Goal: Check status: Check status

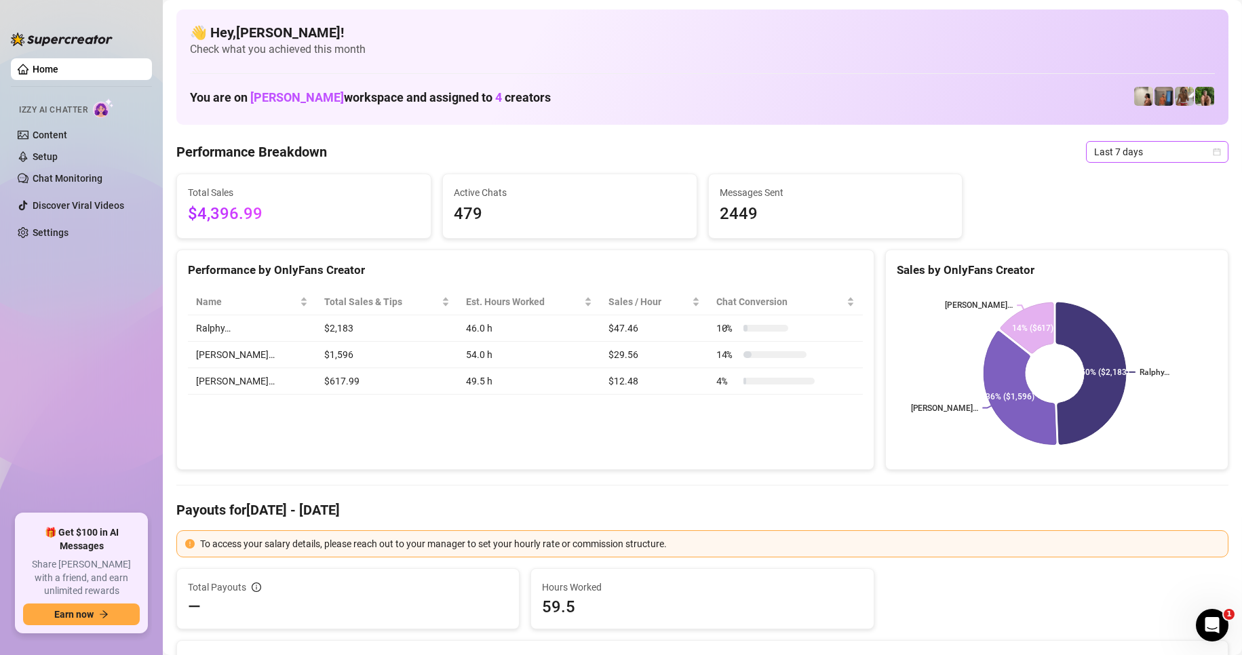
click at [1176, 154] on span "Last 7 days" at bounding box center [1157, 152] width 126 height 20
click at [1125, 263] on div "Custom date" at bounding box center [1145, 265] width 121 height 15
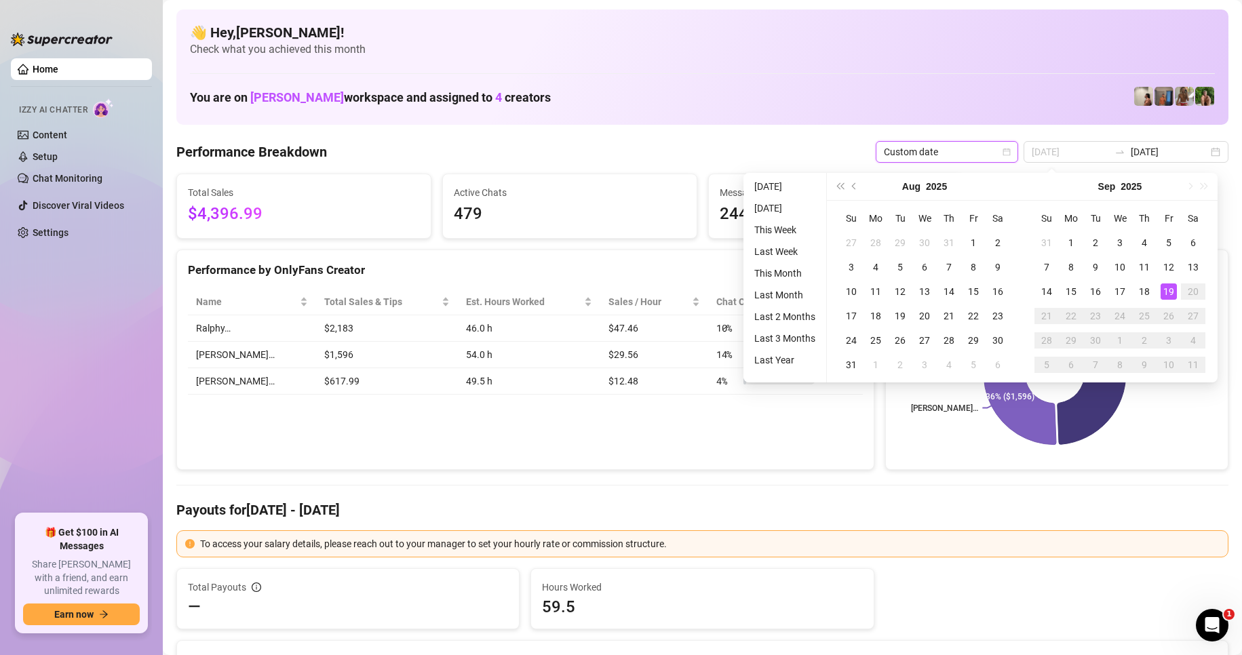
type input "[DATE]"
click at [1172, 283] on div "19" at bounding box center [1168, 291] width 16 height 16
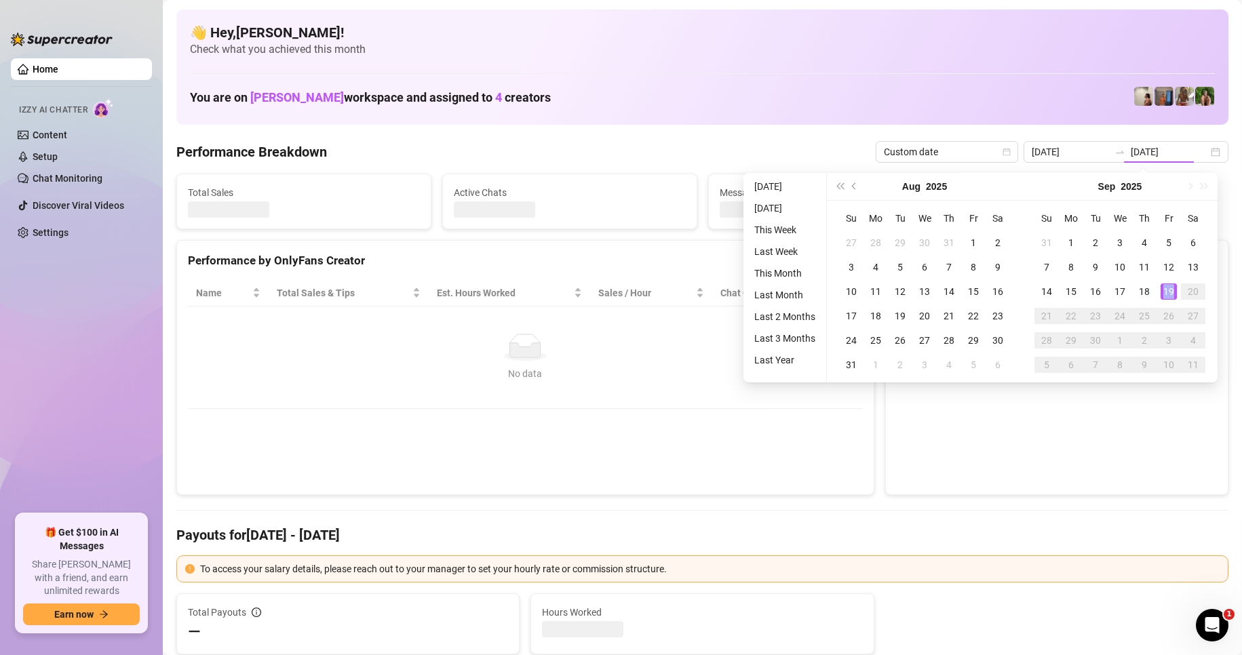
type input "[DATE]"
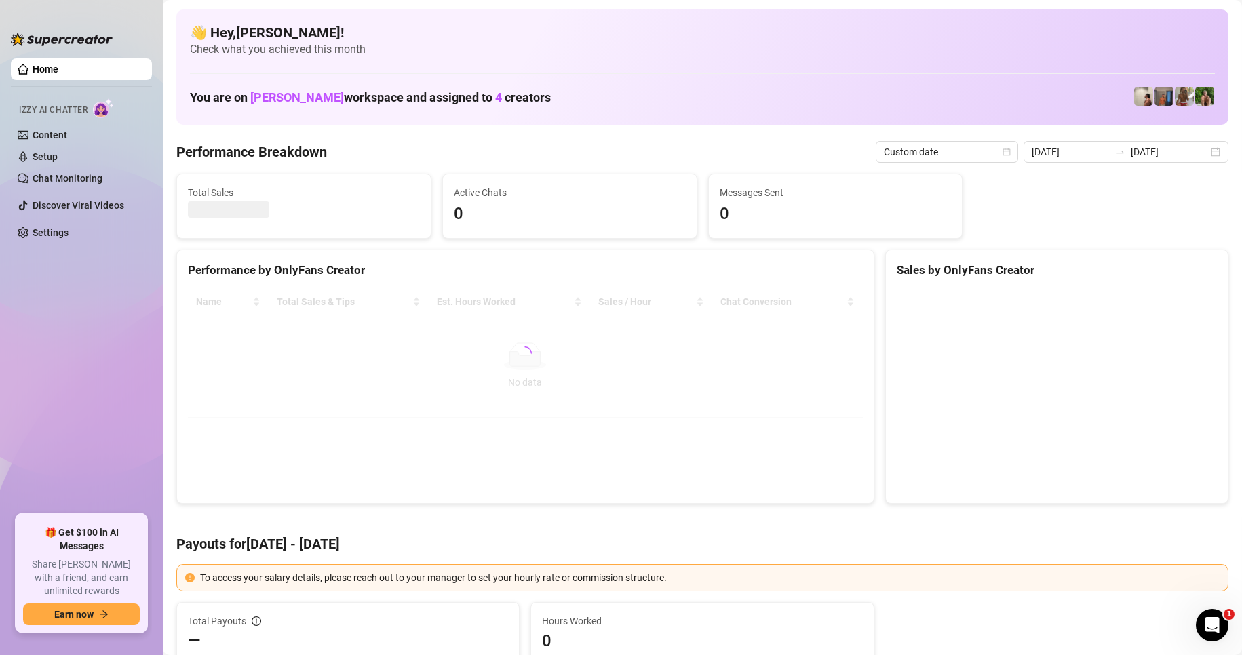
click at [110, 330] on ul "Home Izzy AI Chatter Content Setup Chat Monitoring Discover Viral Videos Settin…" at bounding box center [81, 281] width 141 height 456
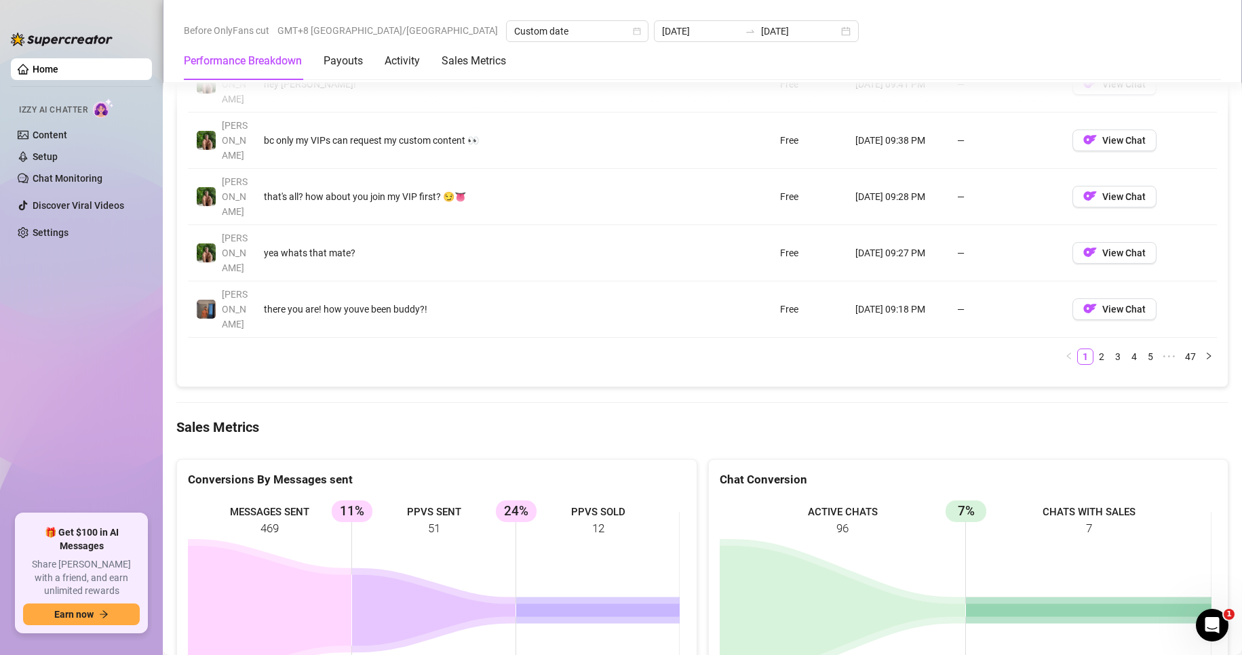
scroll to position [1781, 0]
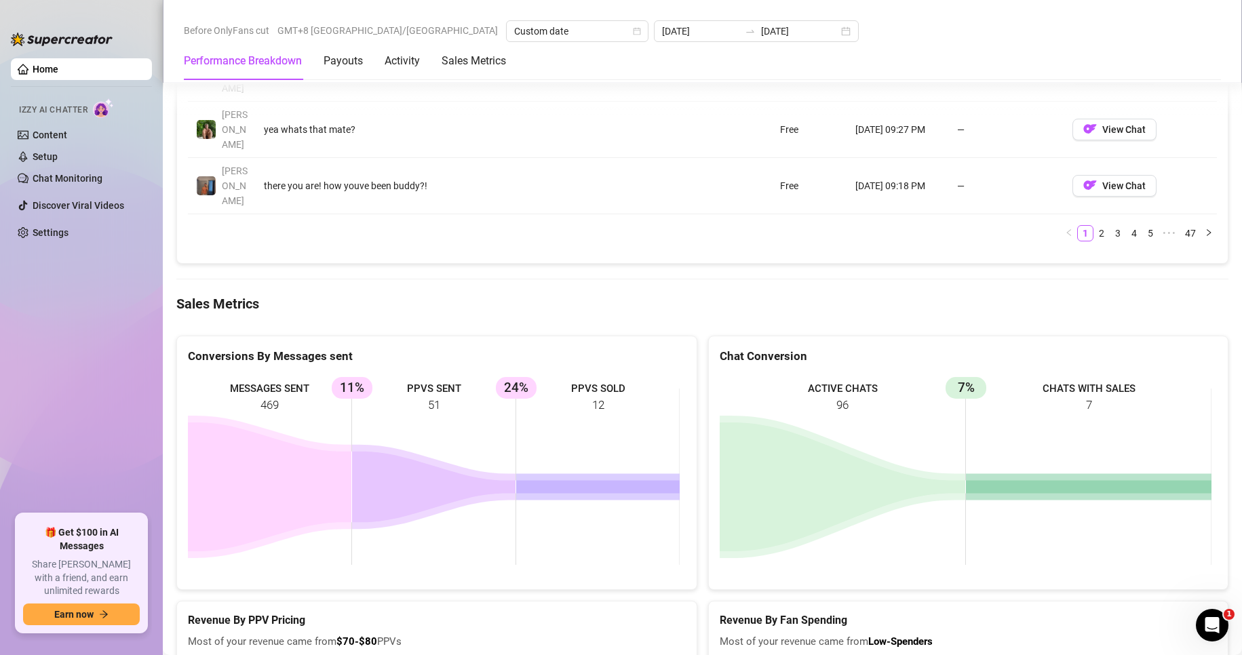
click at [96, 414] on ul "Home Izzy AI Chatter Content Setup Chat Monitoring Discover Viral Videos Settin…" at bounding box center [81, 281] width 141 height 456
click at [586, 634] on span "Most of your revenue came from $70-$80 PPVs" at bounding box center [437, 642] width 498 height 16
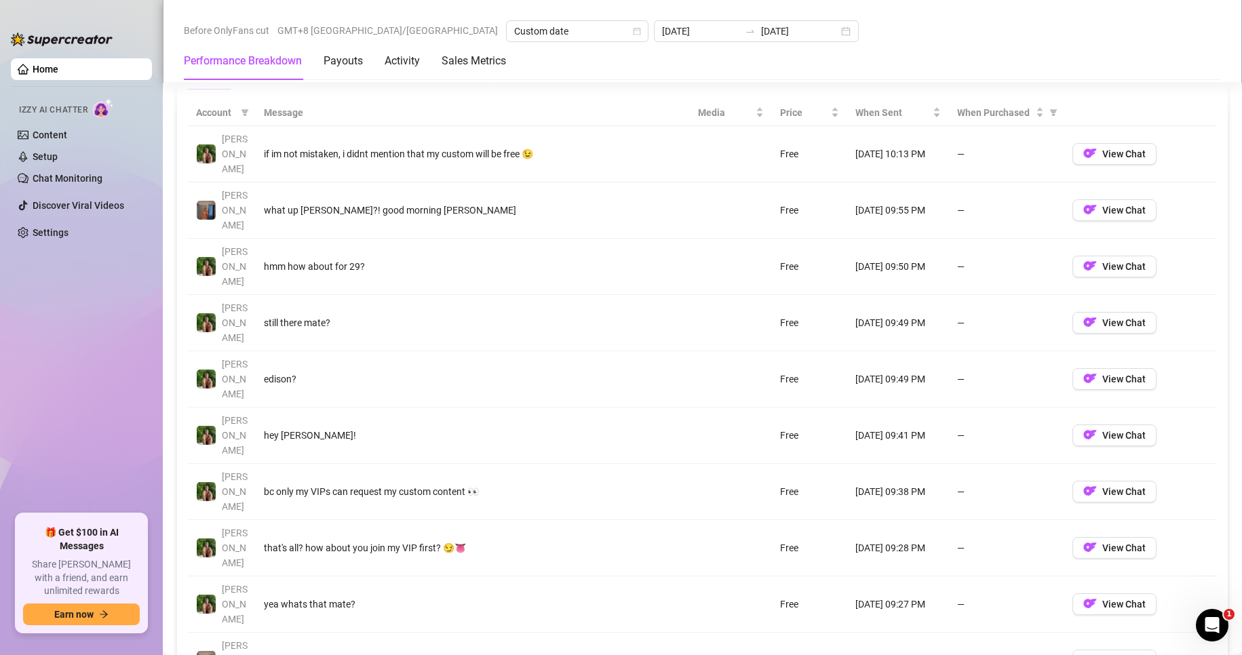
scroll to position [900, 0]
